Goal: Book appointment/travel/reservation

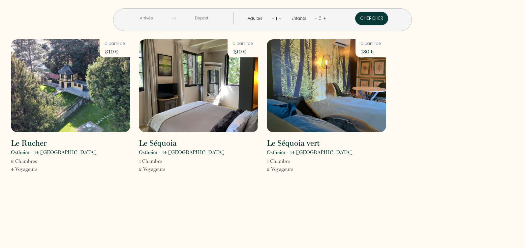
click at [168, 18] on input "text" at bounding box center [146, 18] width 50 height 13
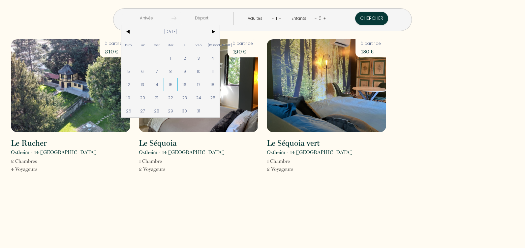
click at [178, 84] on span "15" at bounding box center [171, 84] width 14 height 13
type input "[DATE]"
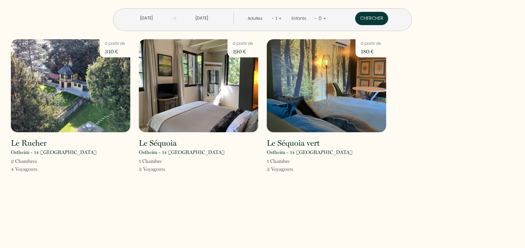
click at [219, 20] on input "[DATE]" at bounding box center [201, 18] width 50 height 13
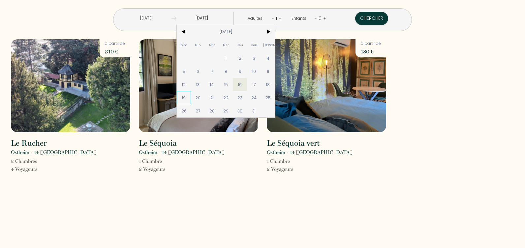
click at [191, 101] on span "19" at bounding box center [184, 97] width 14 height 13
type input "[DATE]"
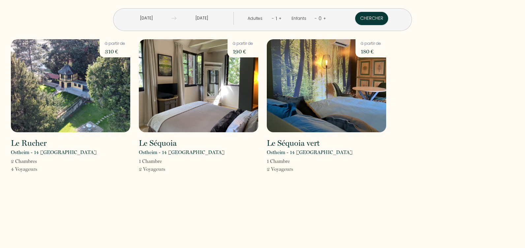
click at [279, 19] on link "+" at bounding box center [280, 18] width 3 height 6
click at [356, 16] on button "Chercher" at bounding box center [372, 18] width 33 height 13
click at [224, 98] on img at bounding box center [198, 85] width 119 height 93
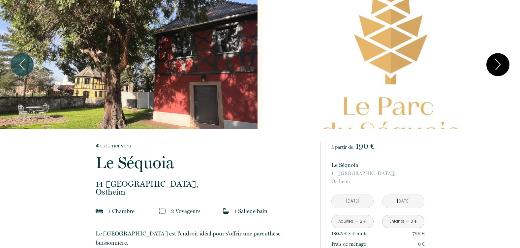
click at [491, 69] on button "Next" at bounding box center [498, 64] width 23 height 23
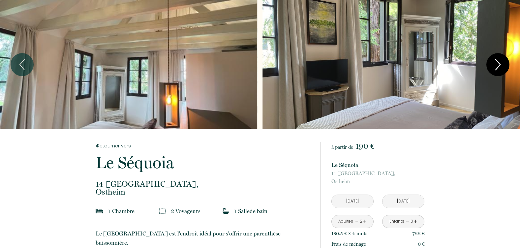
click at [494, 68] on icon "Next" at bounding box center [498, 65] width 14 height 20
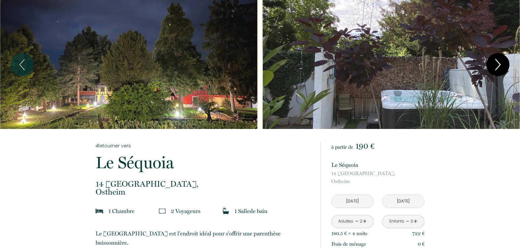
click at [494, 68] on icon "Next" at bounding box center [498, 65] width 14 height 20
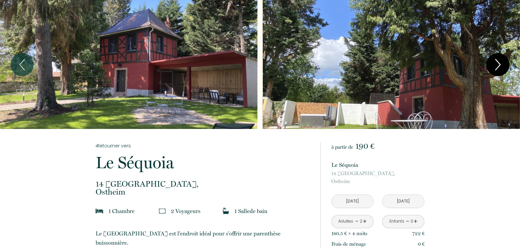
click at [494, 68] on icon "Next" at bounding box center [498, 65] width 14 height 20
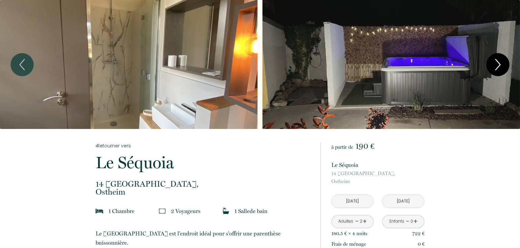
click at [494, 68] on icon "Next" at bounding box center [498, 65] width 14 height 20
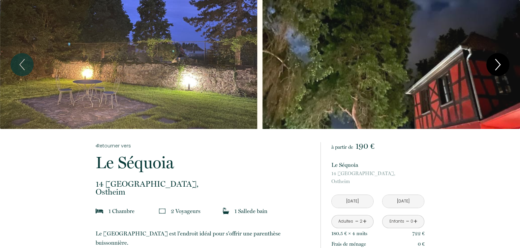
click at [494, 68] on icon "Next" at bounding box center [498, 65] width 14 height 20
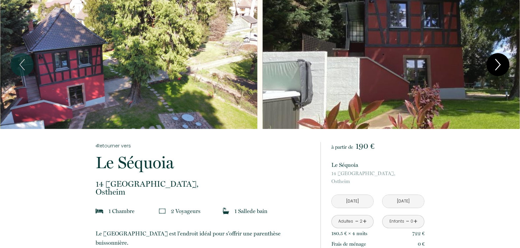
click at [494, 68] on icon "Next" at bounding box center [498, 65] width 14 height 20
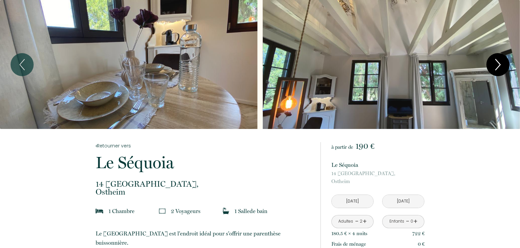
click at [494, 68] on icon "Next" at bounding box center [498, 65] width 14 height 20
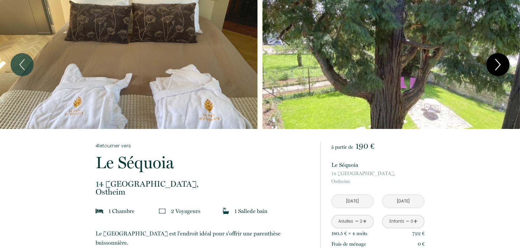
click at [494, 68] on icon "Next" at bounding box center [498, 65] width 14 height 20
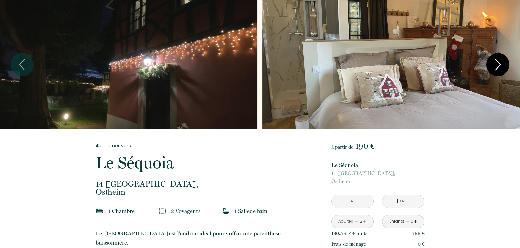
click at [494, 68] on icon "Next" at bounding box center [498, 65] width 14 height 20
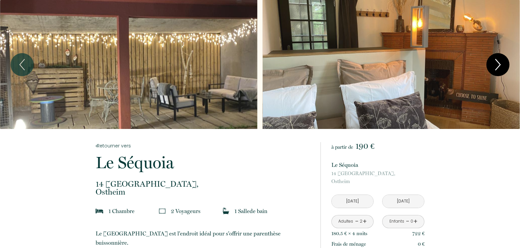
click at [494, 68] on icon "Next" at bounding box center [498, 65] width 14 height 20
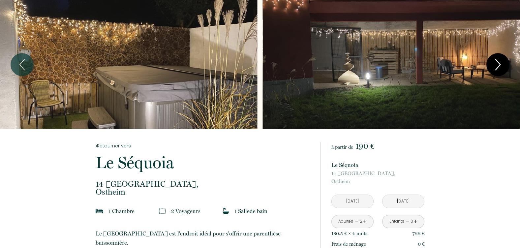
click at [494, 68] on icon "Next" at bounding box center [498, 65] width 14 height 20
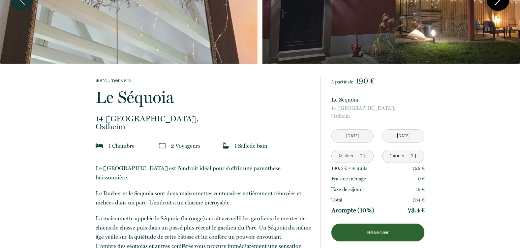
scroll to position [66, 0]
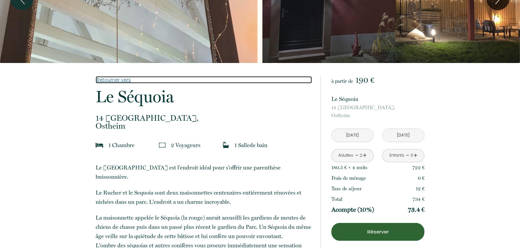
click at [116, 80] on link "Retourner vers" at bounding box center [204, 79] width 216 height 7
